Goal: Check status: Check status

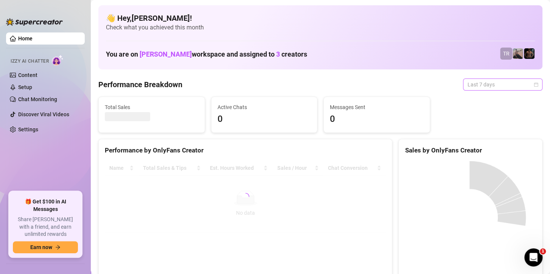
click at [477, 85] on span "Last 7 days" at bounding box center [502, 84] width 70 height 11
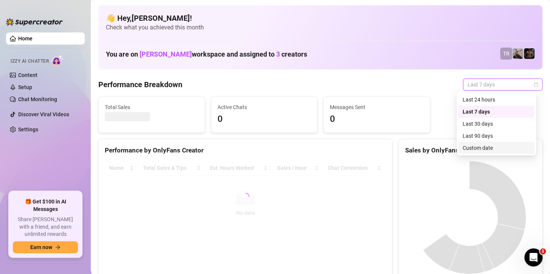
click at [469, 150] on div "Custom date" at bounding box center [495, 148] width 67 height 8
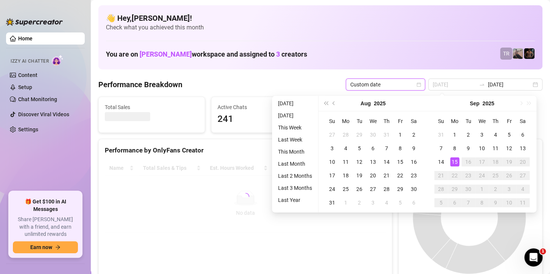
click at [448, 163] on td "15" at bounding box center [455, 162] width 14 height 14
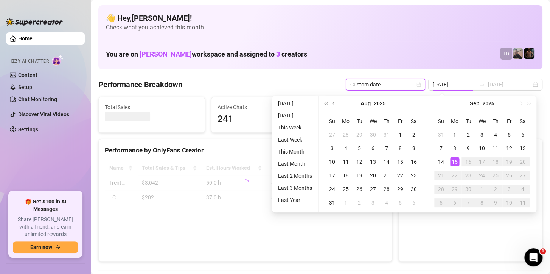
click at [451, 161] on div "15" at bounding box center [454, 162] width 9 height 9
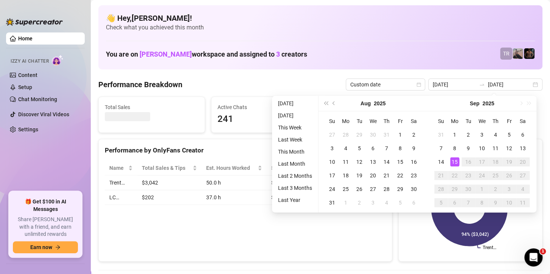
type input "2025-09-08"
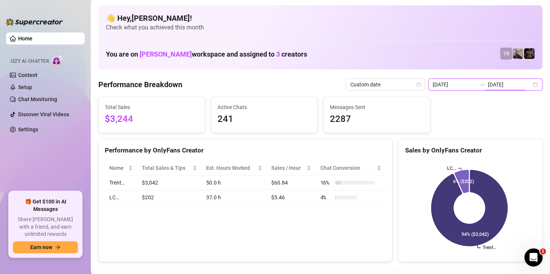
click at [492, 84] on input "2025-09-15" at bounding box center [509, 85] width 43 height 8
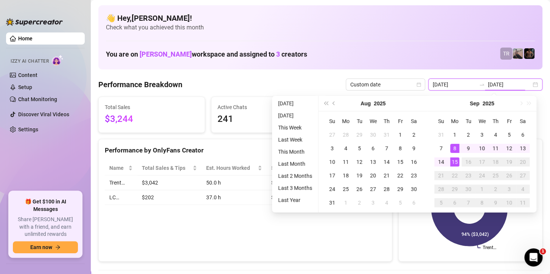
type input "2025-09-15"
click at [456, 160] on div "15" at bounding box center [454, 162] width 9 height 9
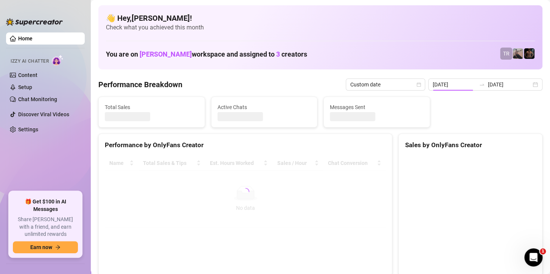
type input "2025-09-15"
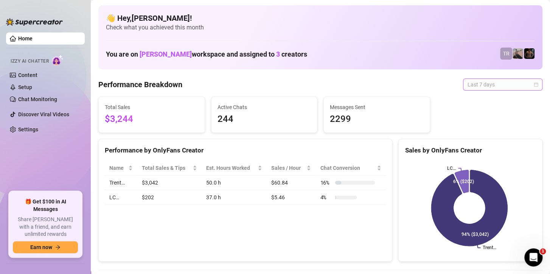
click at [483, 84] on span "Last 7 days" at bounding box center [502, 84] width 70 height 11
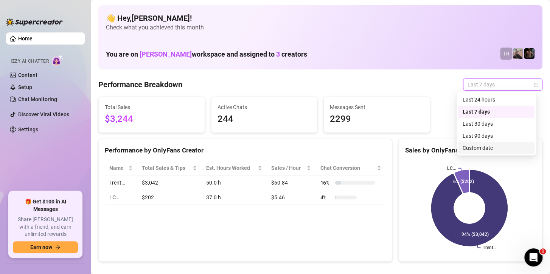
click at [475, 150] on div "Custom date" at bounding box center [495, 148] width 67 height 8
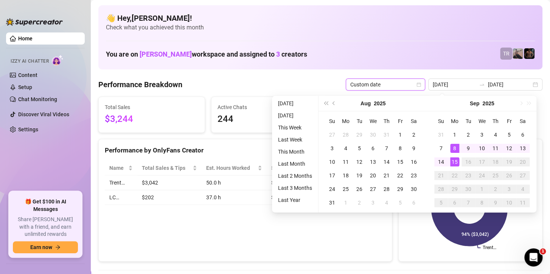
type input "[DATE]"
click at [455, 164] on div "15" at bounding box center [454, 162] width 9 height 9
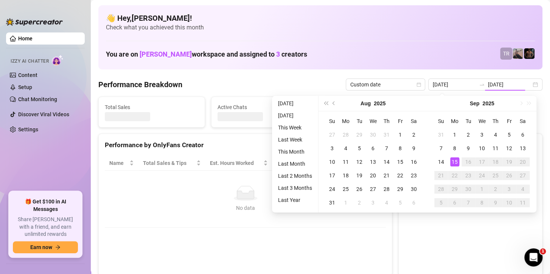
type input "2025-09-15"
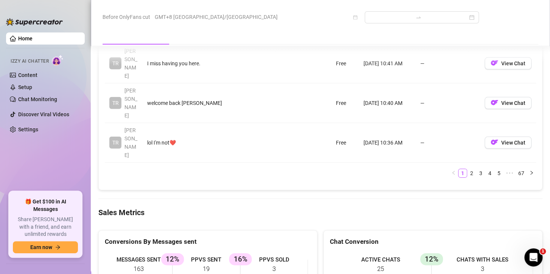
scroll to position [983, 0]
